Goal: Task Accomplishment & Management: Use online tool/utility

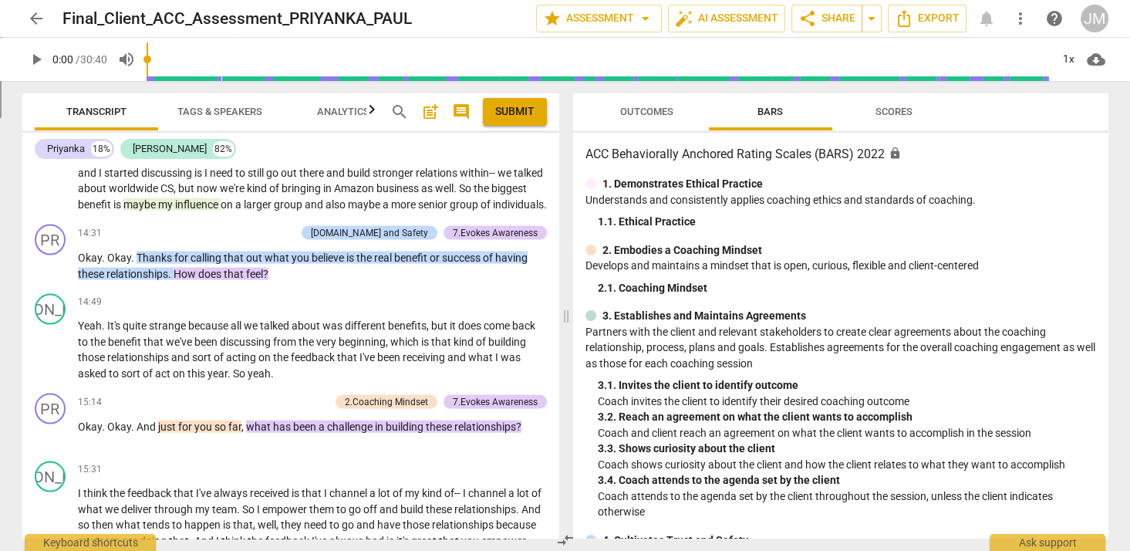
scroll to position [2935, 0]
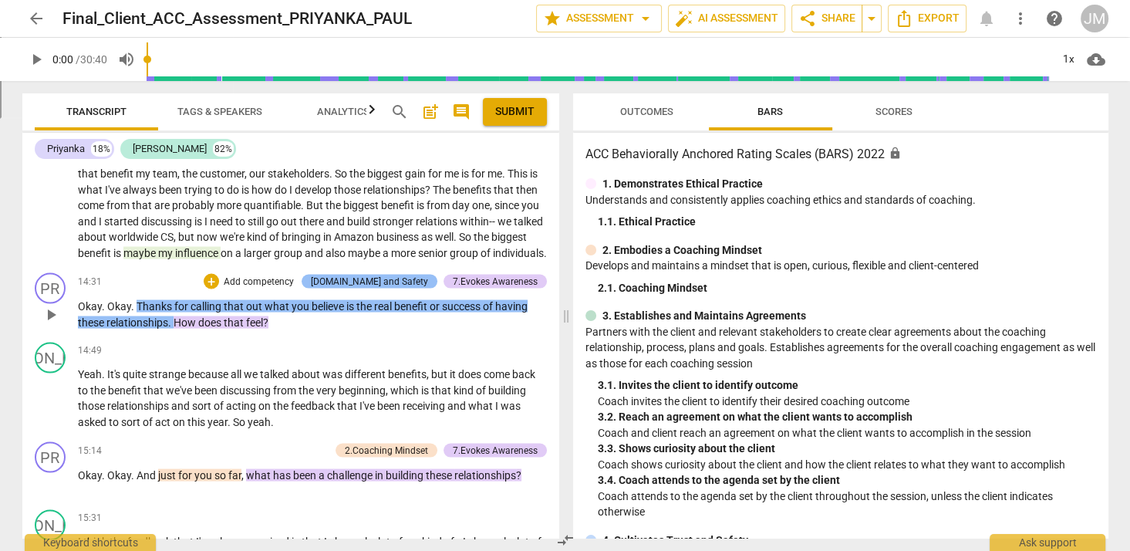
click at [356, 278] on div "[DOMAIN_NAME] and Safety" at bounding box center [369, 281] width 117 height 14
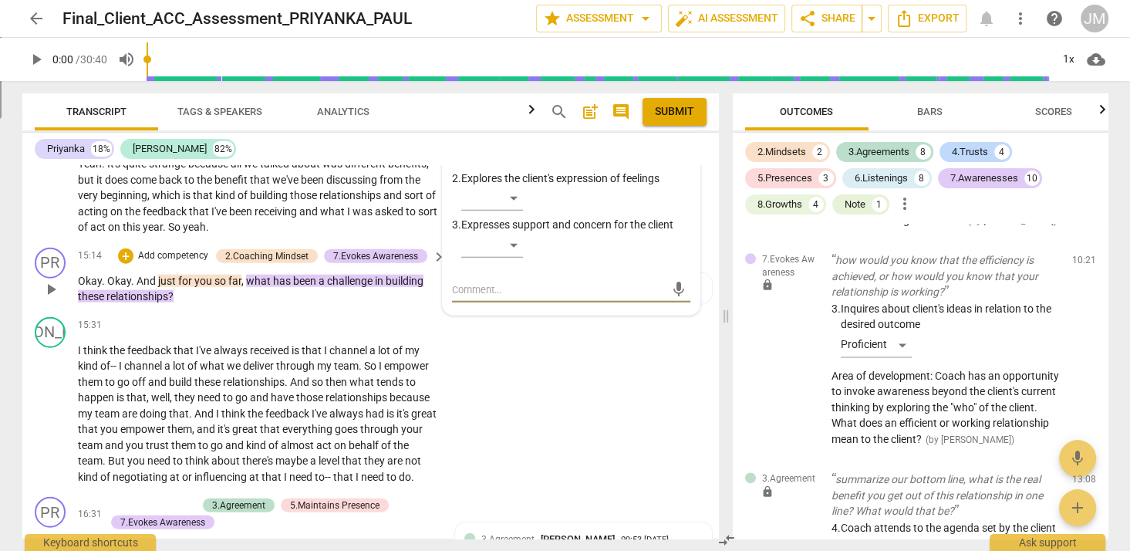
scroll to position [2075, 0]
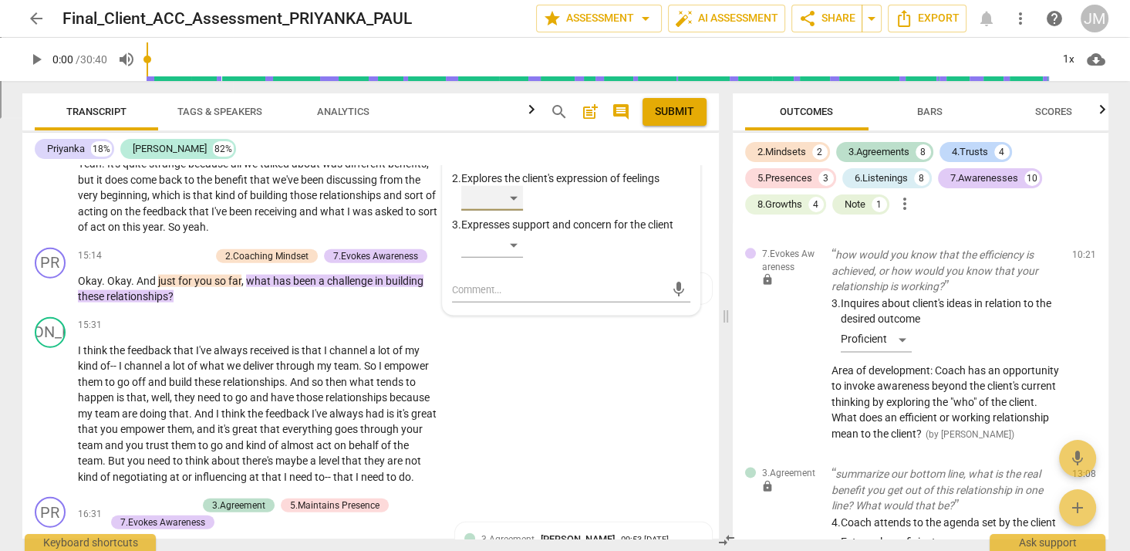
click at [513, 211] on div "​" at bounding box center [492, 198] width 62 height 25
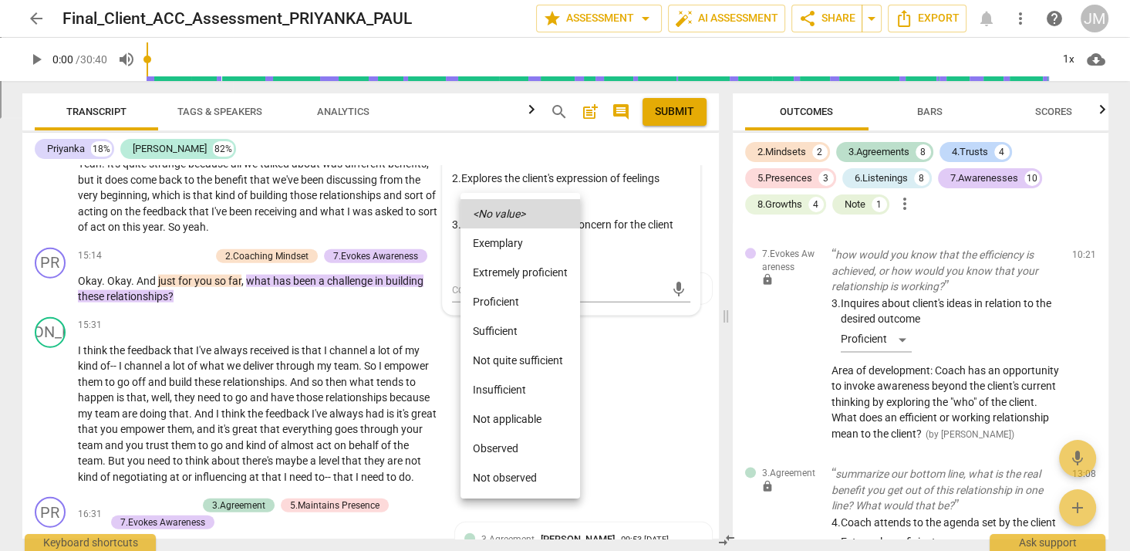
click at [510, 301] on li "Proficient" at bounding box center [520, 301] width 120 height 29
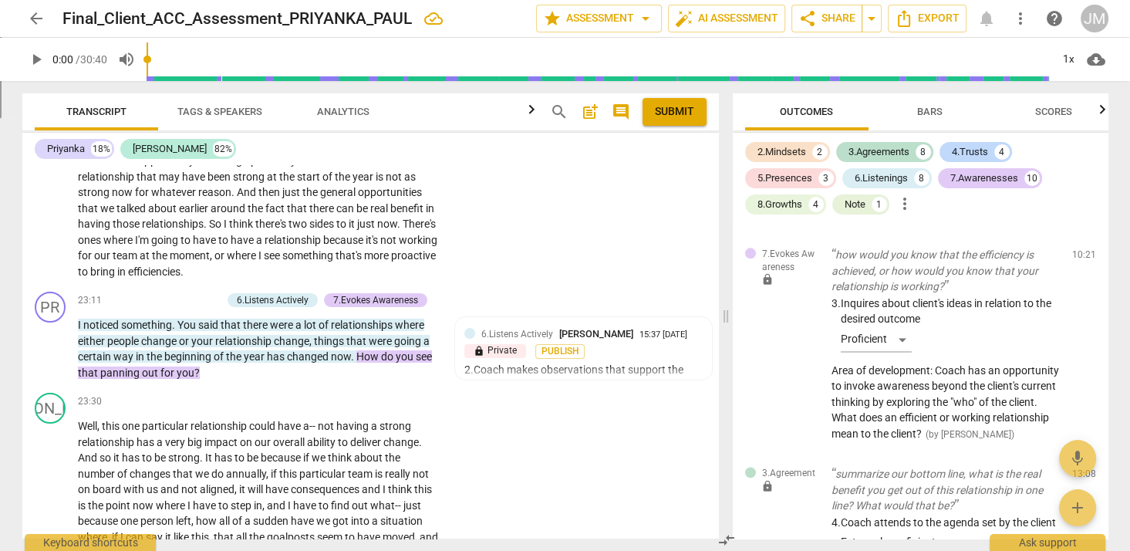
scroll to position [5404, 0]
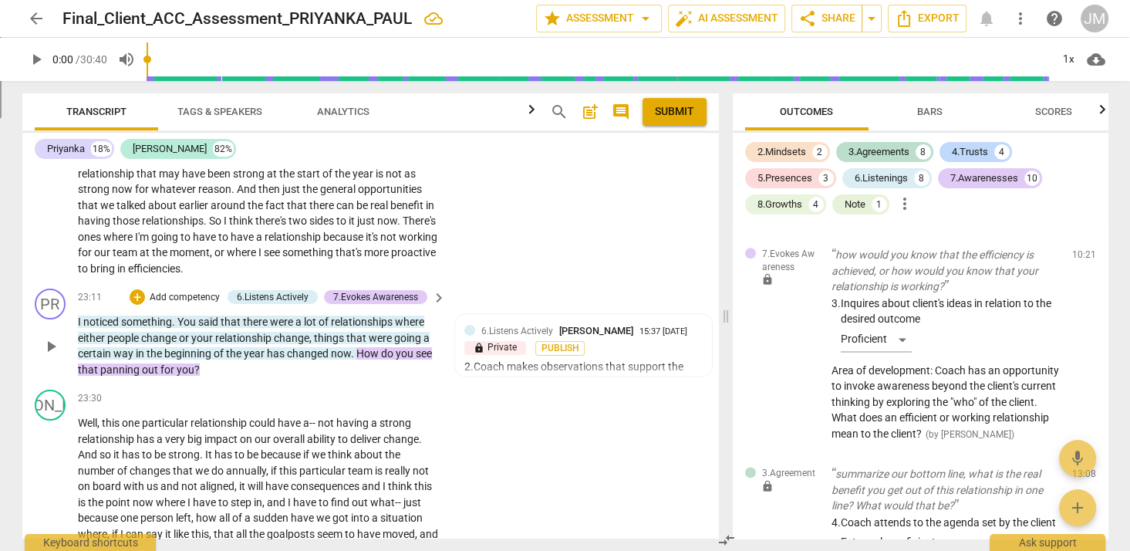
drag, startPoint x: 75, startPoint y: 316, endPoint x: 359, endPoint y: 337, distance: 285.3
click at [360, 337] on div "PR play_arrow pause 23:11 + Add competency 6.Listens Actively 7.Evokes Awarenes…" at bounding box center [370, 332] width 696 height 101
